Goal: Understand process/instructions: Learn how to perform a task or action

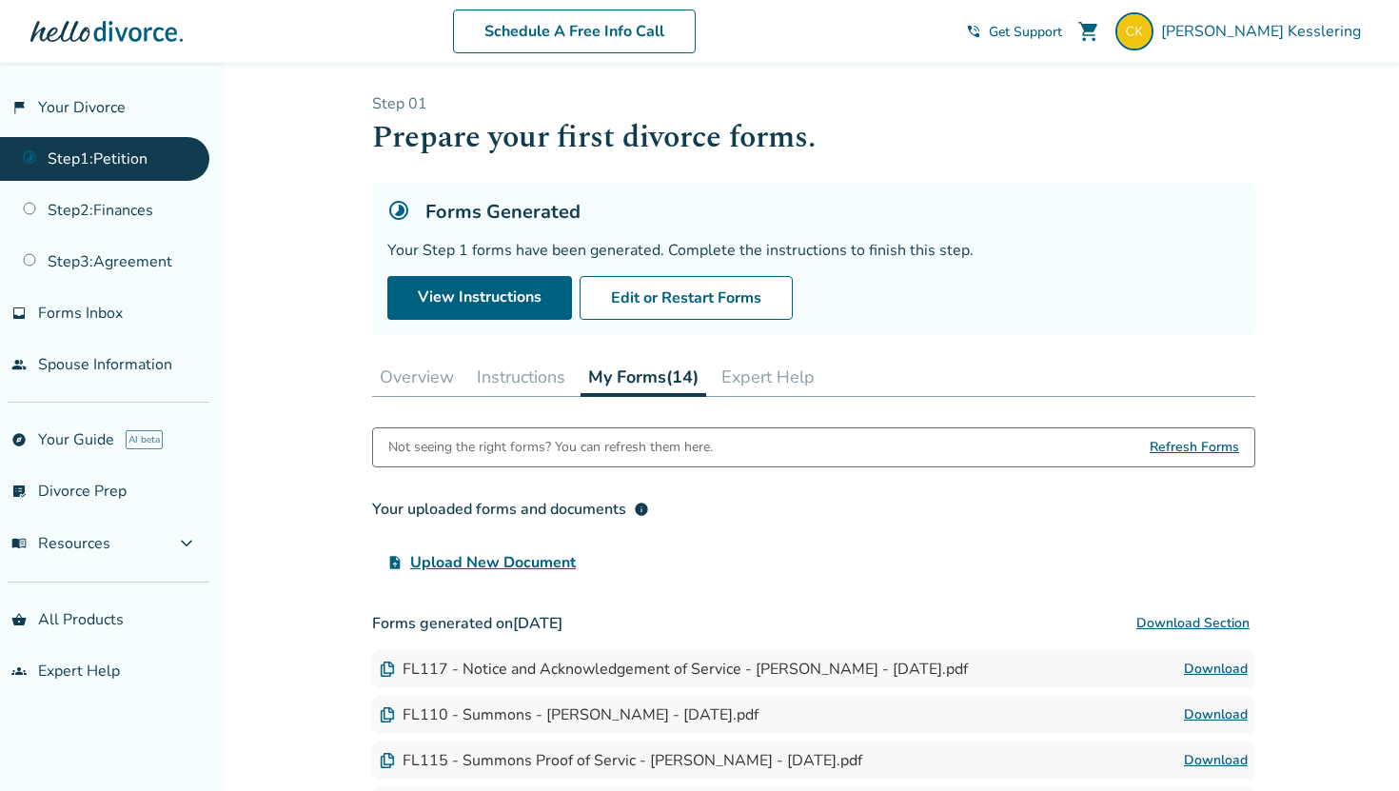
click at [505, 388] on button "Instructions" at bounding box center [521, 377] width 104 height 38
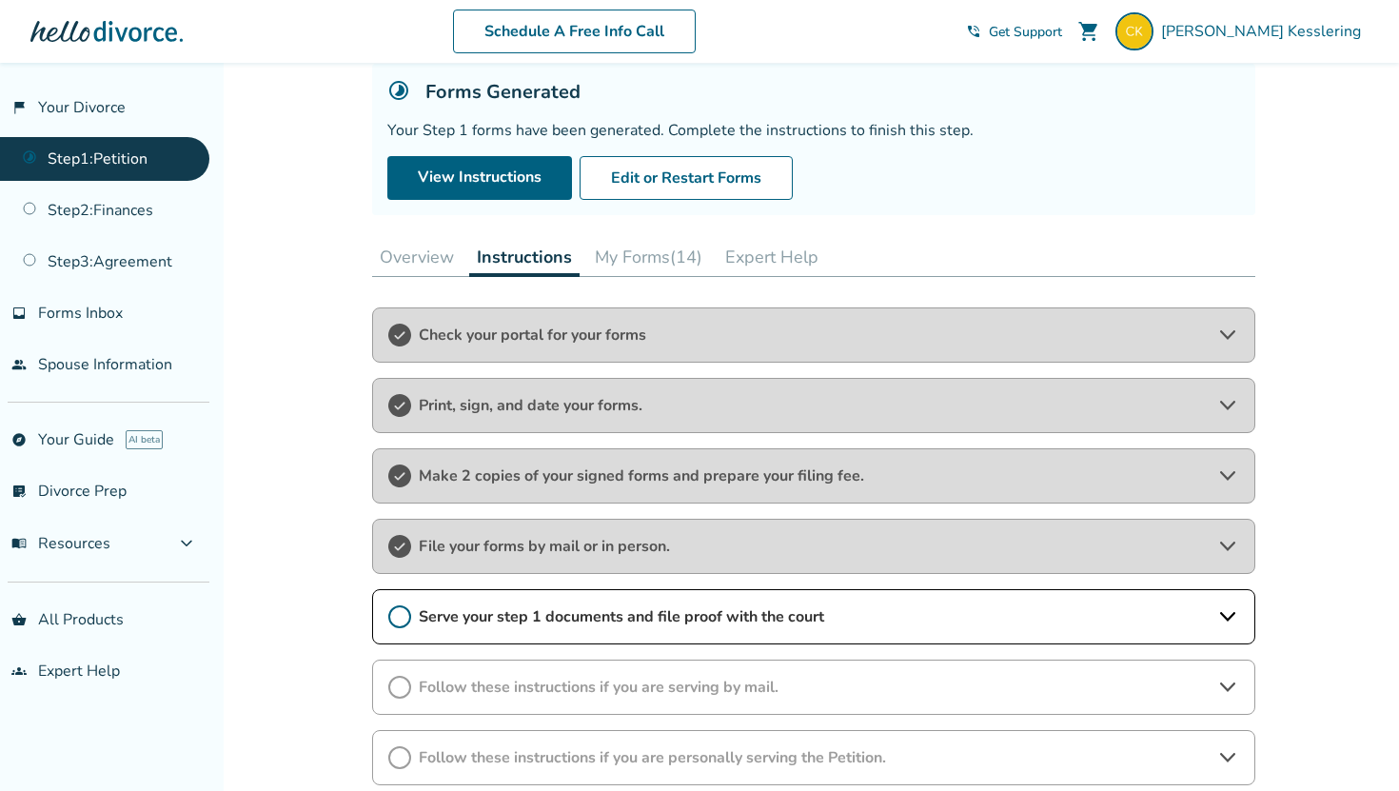
scroll to position [224, 0]
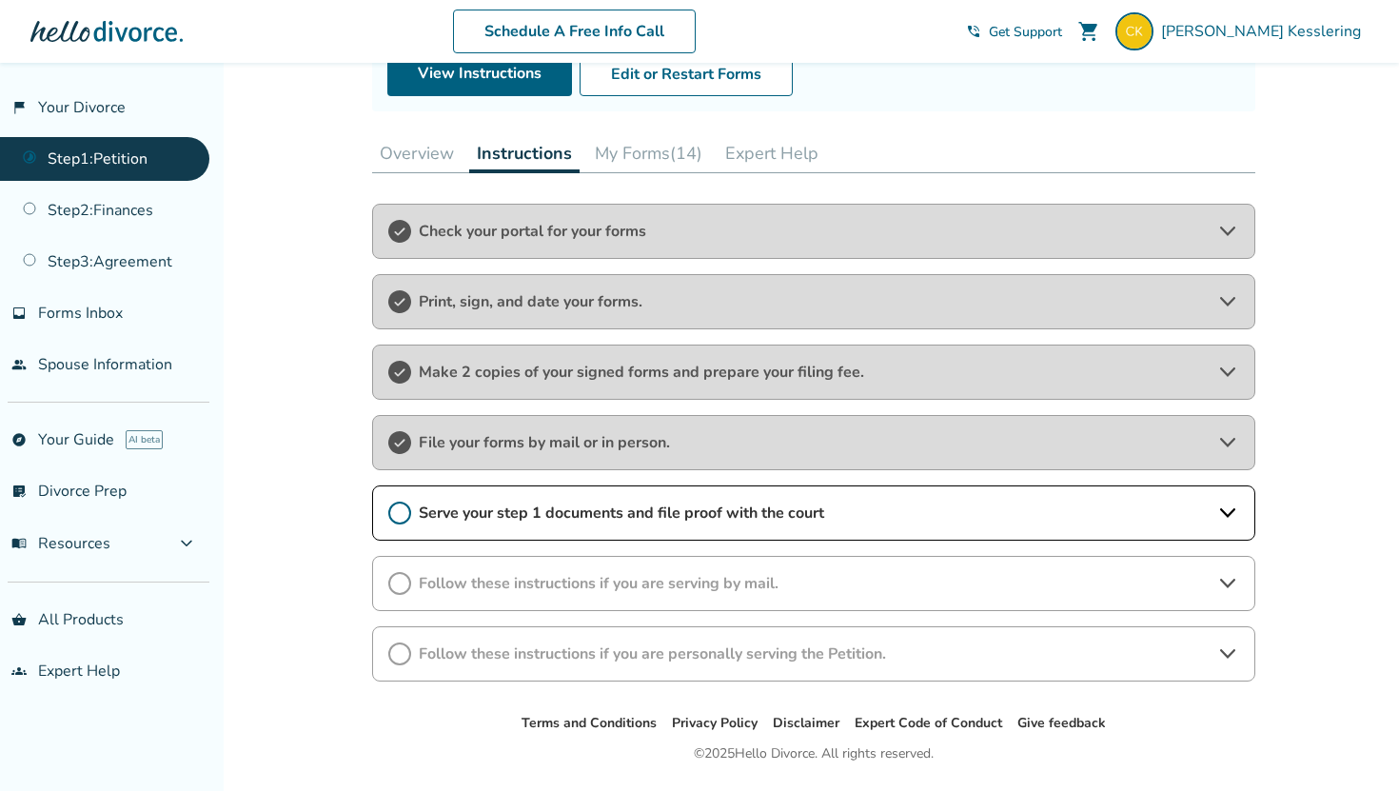
click at [407, 511] on icon at bounding box center [399, 513] width 23 height 23
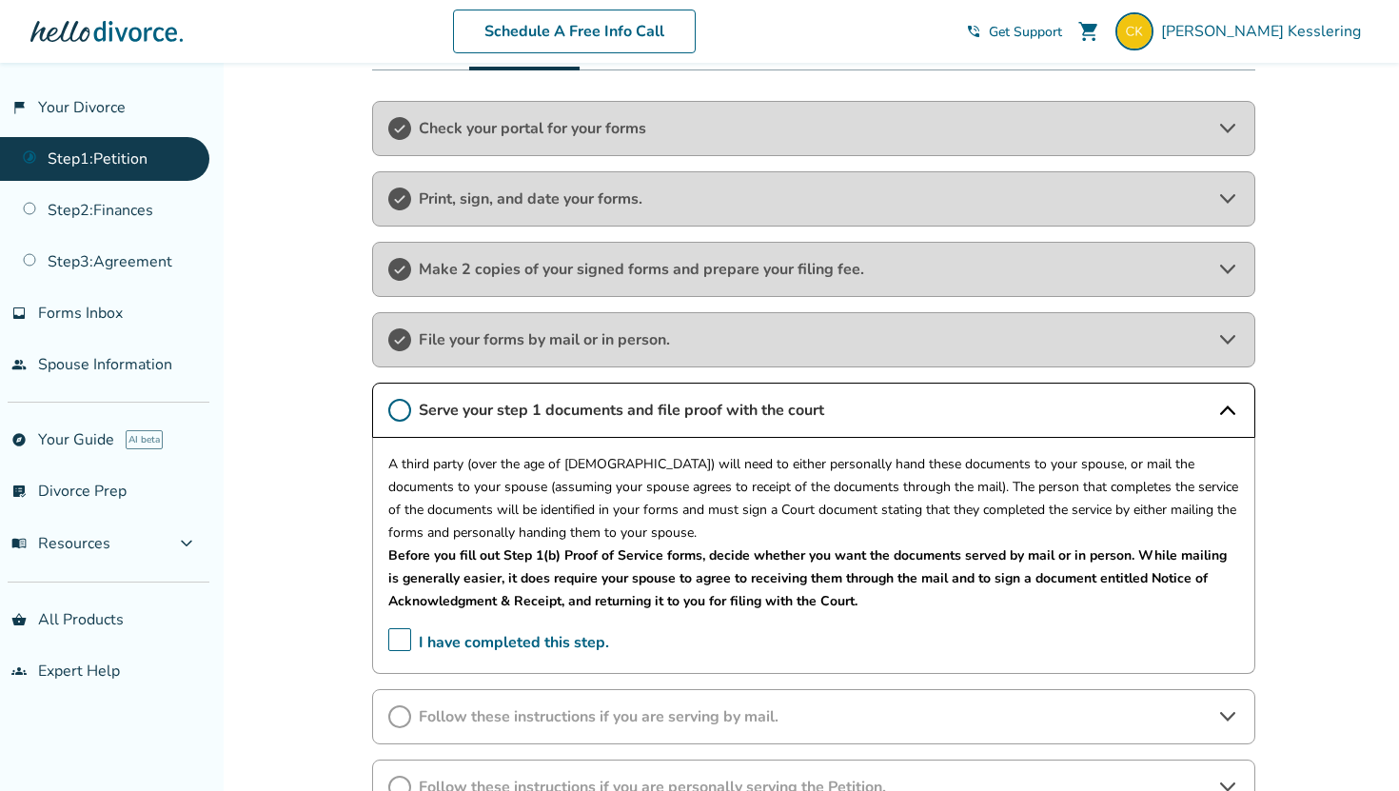
scroll to position [398, 0]
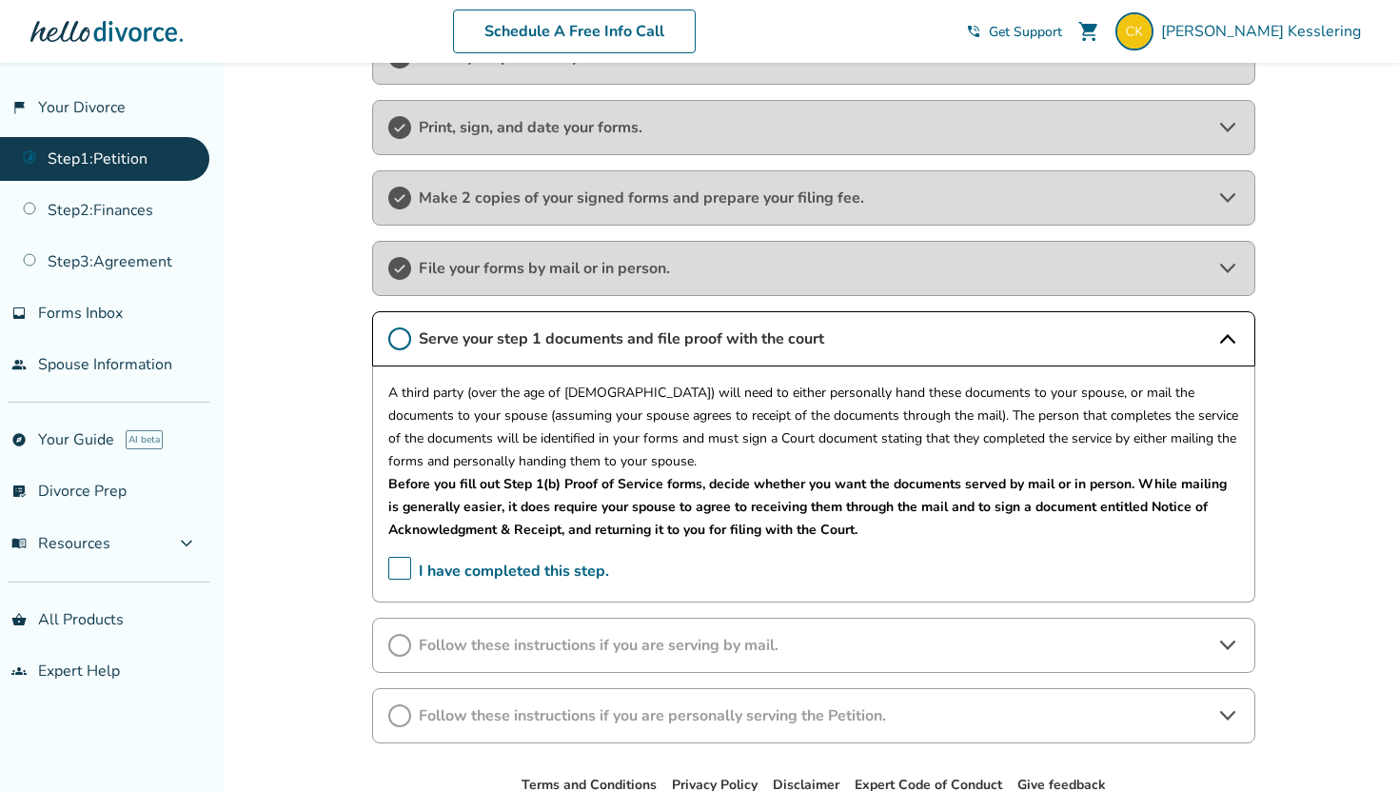
click at [476, 657] on div "Follow these instructions if you are serving by mail." at bounding box center [813, 645] width 883 height 55
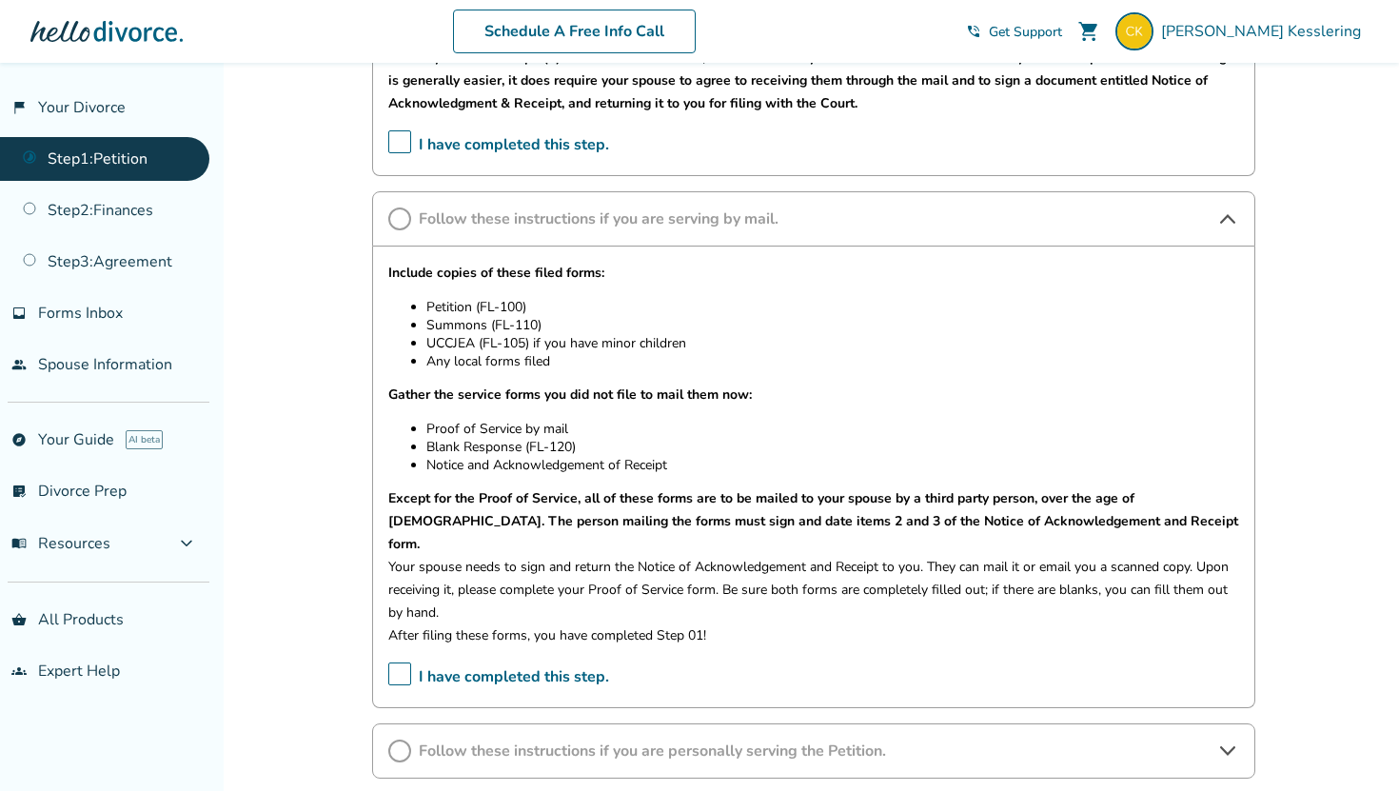
scroll to position [716, 0]
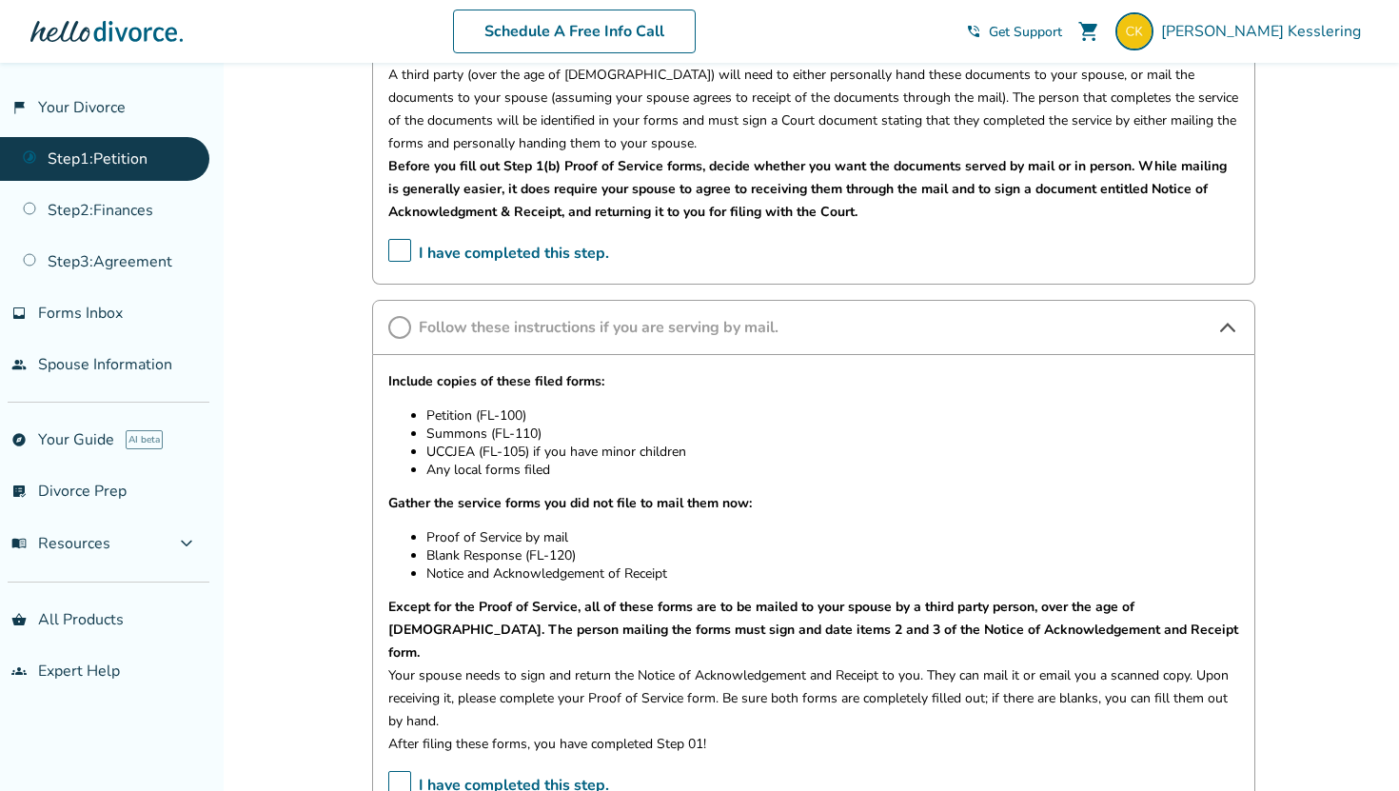
click at [395, 247] on span "I have completed this step." at bounding box center [498, 254] width 221 height 30
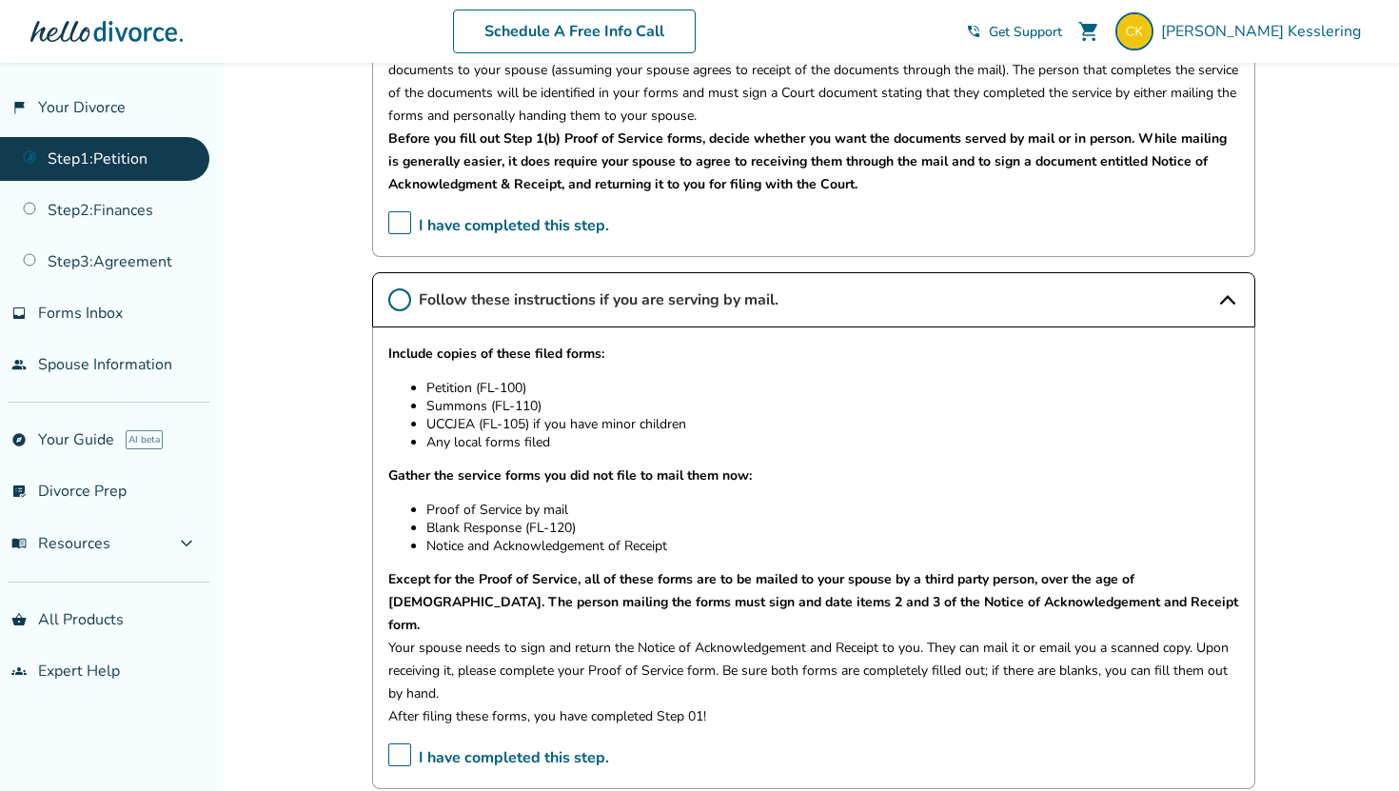
scroll to position [630, 0]
